Goal: Transaction & Acquisition: Purchase product/service

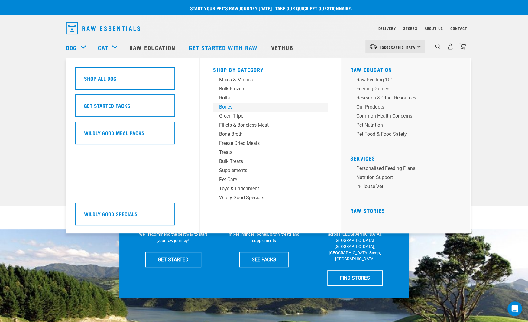
click at [223, 105] on div "Bones" at bounding box center [266, 106] width 94 height 7
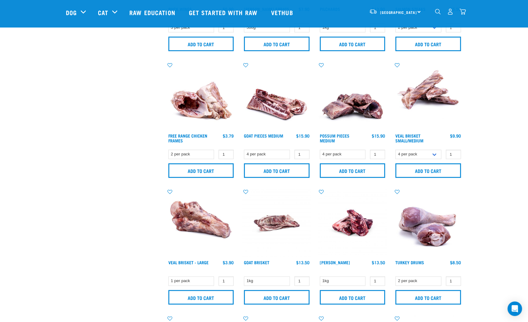
scroll to position [242, 0]
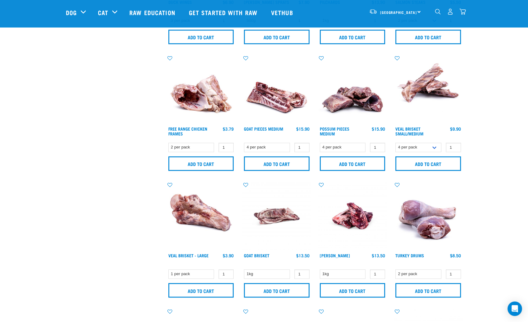
click at [363, 96] on img at bounding box center [352, 89] width 69 height 69
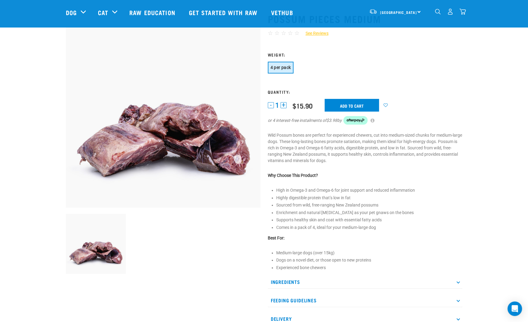
scroll to position [60, 0]
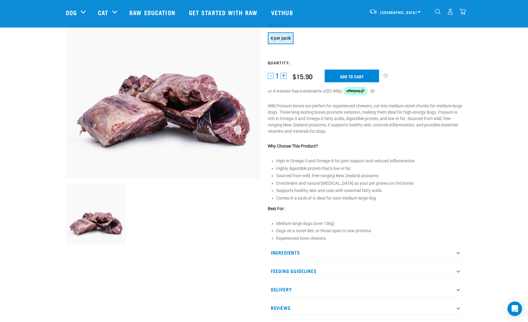
click at [314, 271] on p "Feeding Guidelines" at bounding box center [365, 271] width 195 height 14
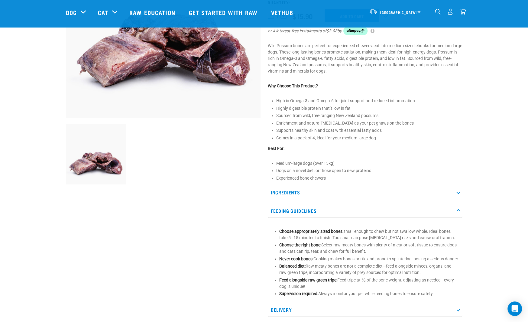
scroll to position [91, 0]
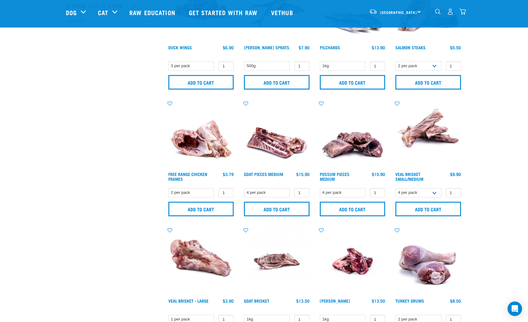
scroll to position [165, 0]
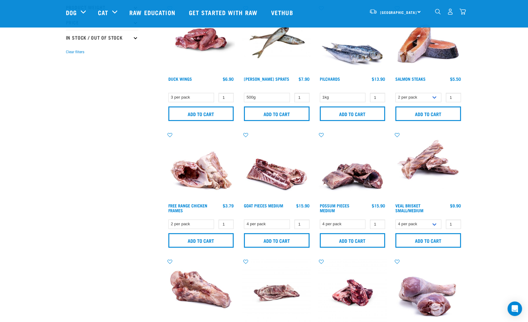
click at [289, 174] on img at bounding box center [276, 166] width 69 height 69
